Goal: Navigation & Orientation: Find specific page/section

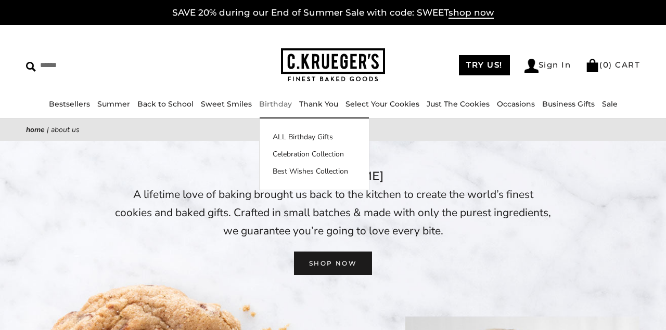
click at [271, 105] on link "Birthday" at bounding box center [275, 103] width 33 height 9
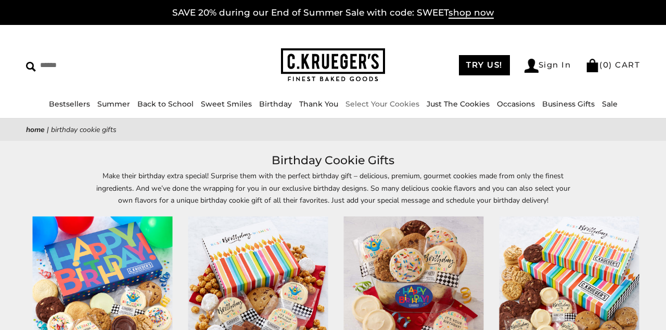
click at [323, 60] on img at bounding box center [333, 65] width 104 height 34
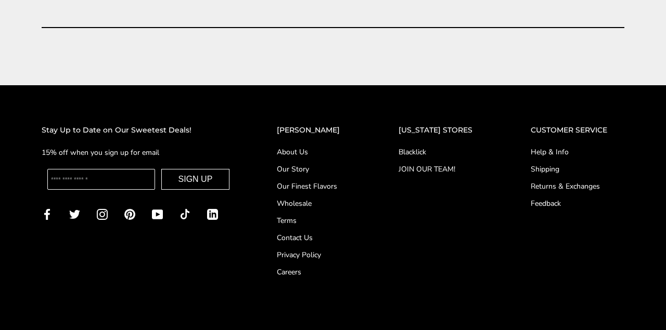
scroll to position [4105, 0]
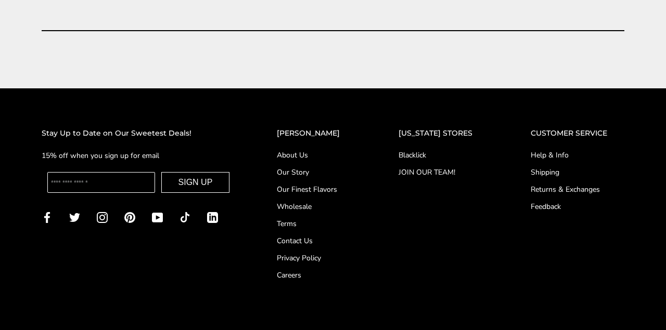
click at [302, 270] on link "Careers" at bounding box center [317, 275] width 80 height 11
